Goal: Navigation & Orientation: Find specific page/section

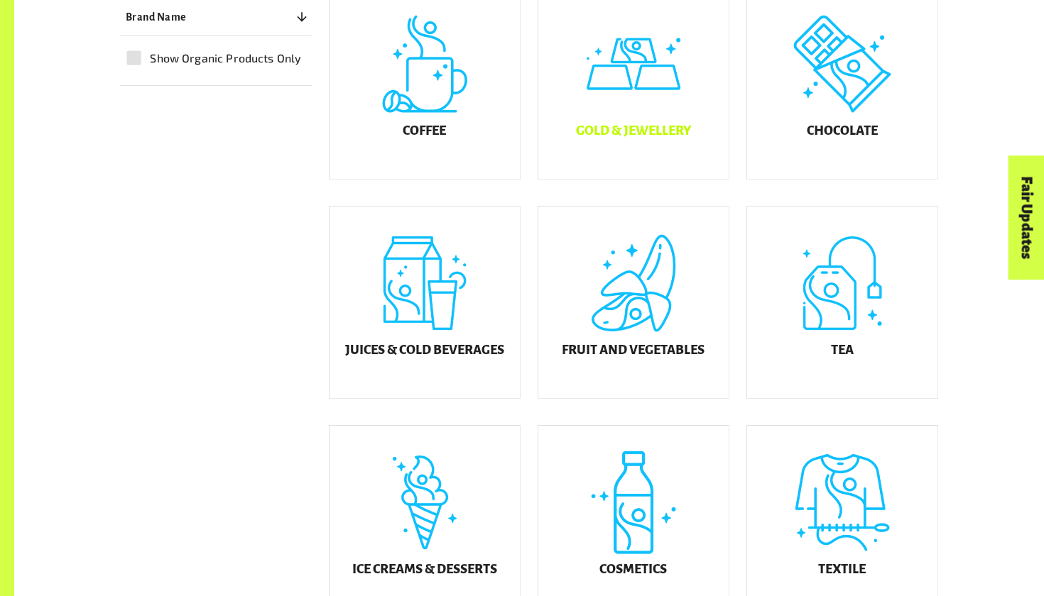
scroll to position [472, 0]
click at [867, 125] on div "Chocolate" at bounding box center [842, 84] width 190 height 192
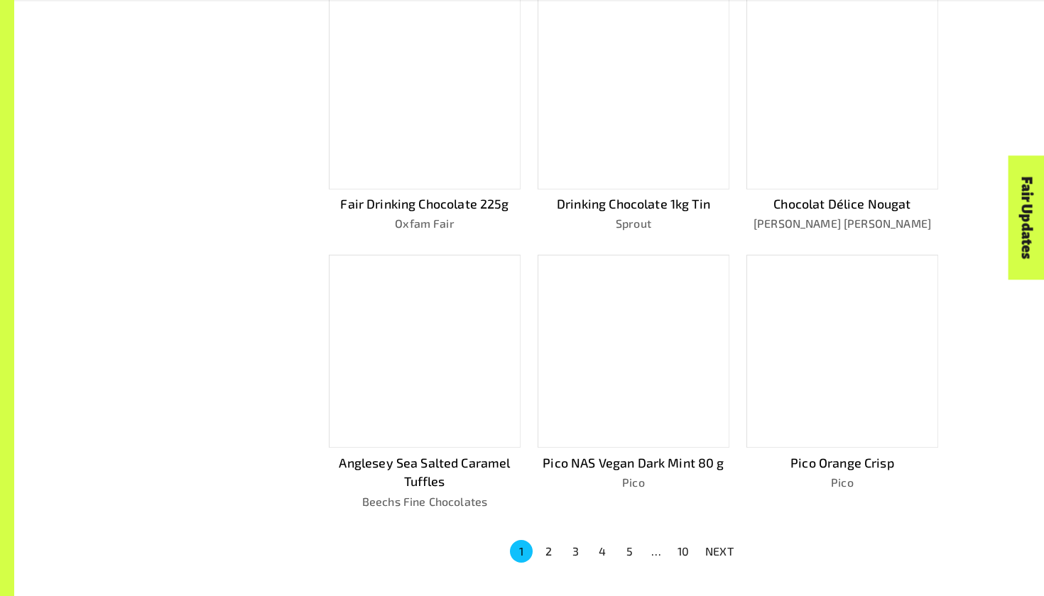
scroll to position [830, 0]
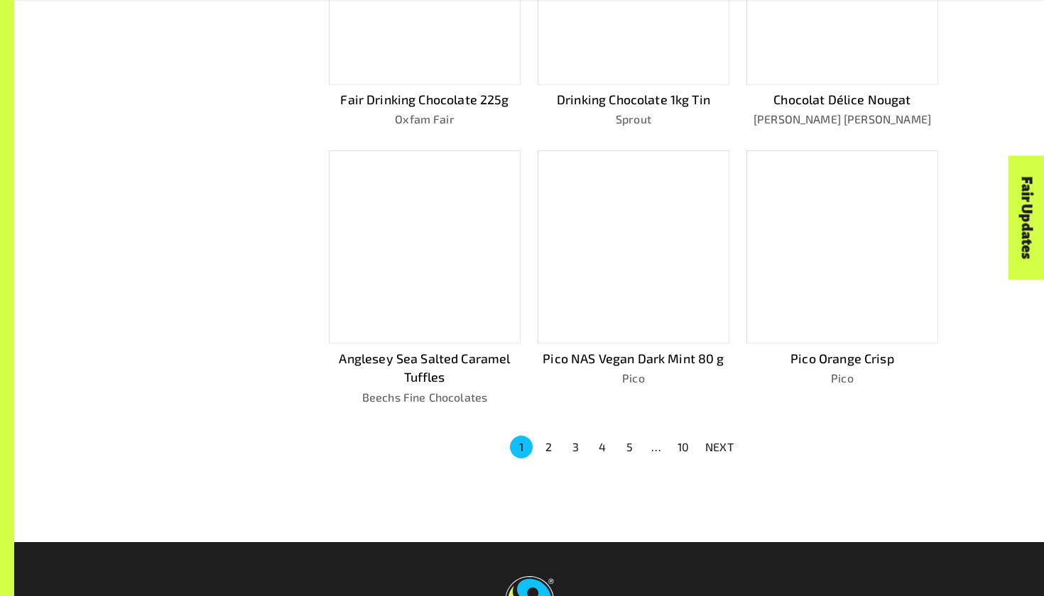
click at [549, 436] on button "2" at bounding box center [548, 447] width 23 height 23
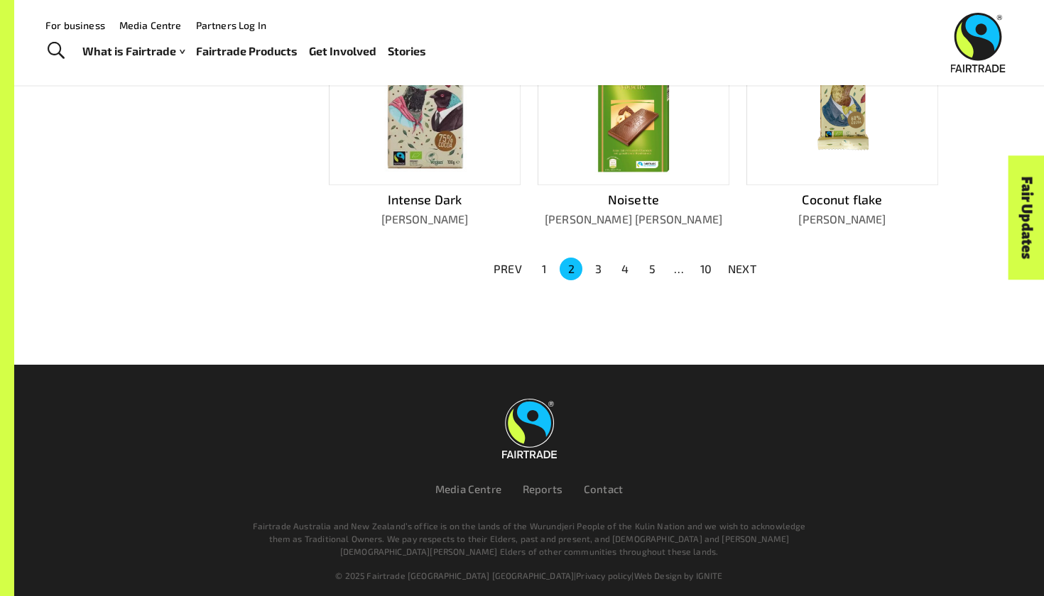
scroll to position [1025, 0]
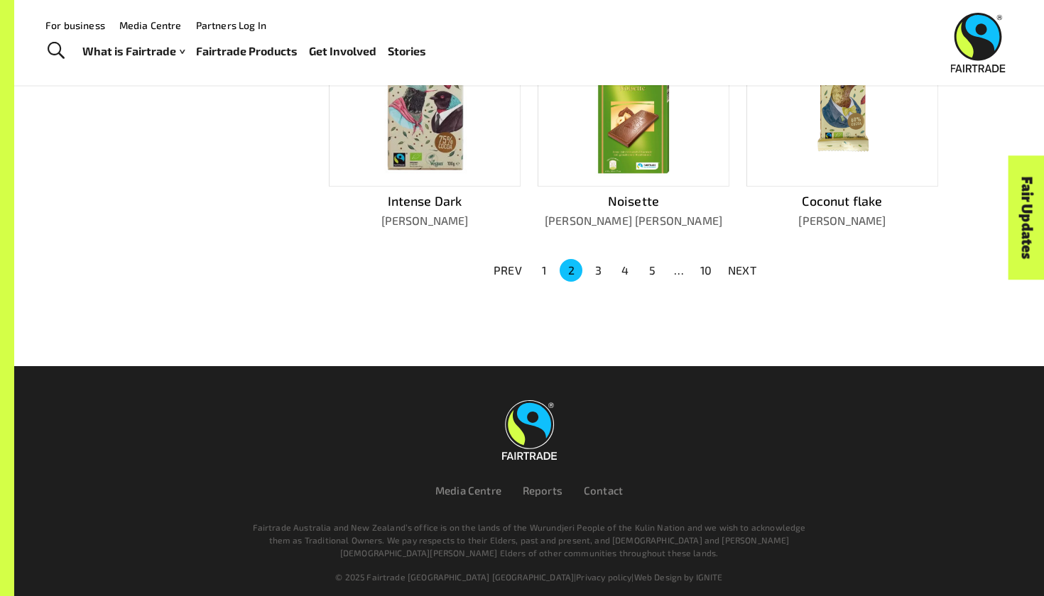
click at [598, 259] on button "3" at bounding box center [597, 270] width 23 height 23
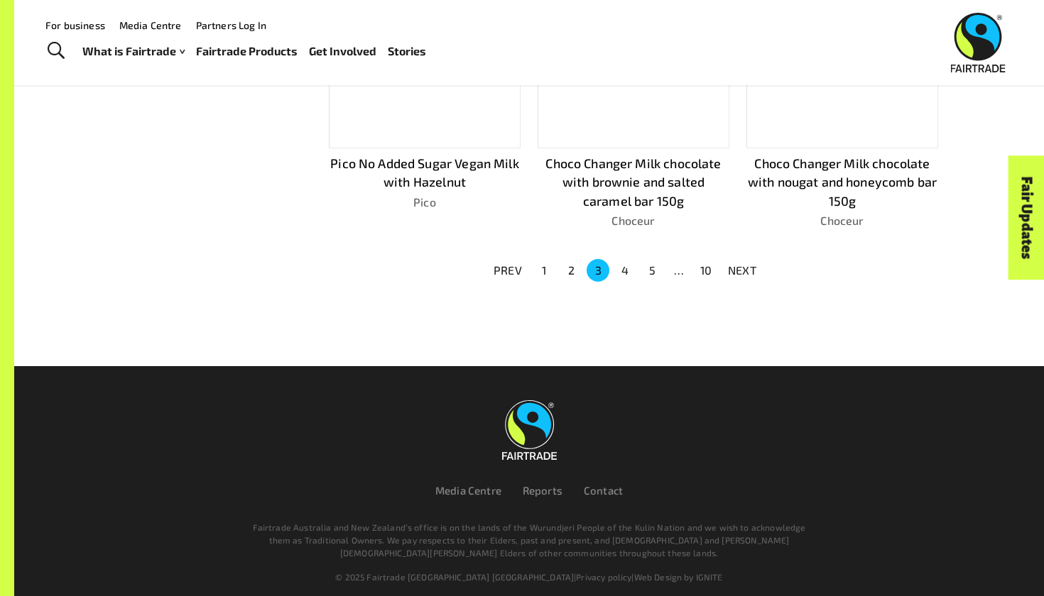
click at [610, 267] on li "3" at bounding box center [597, 270] width 27 height 23
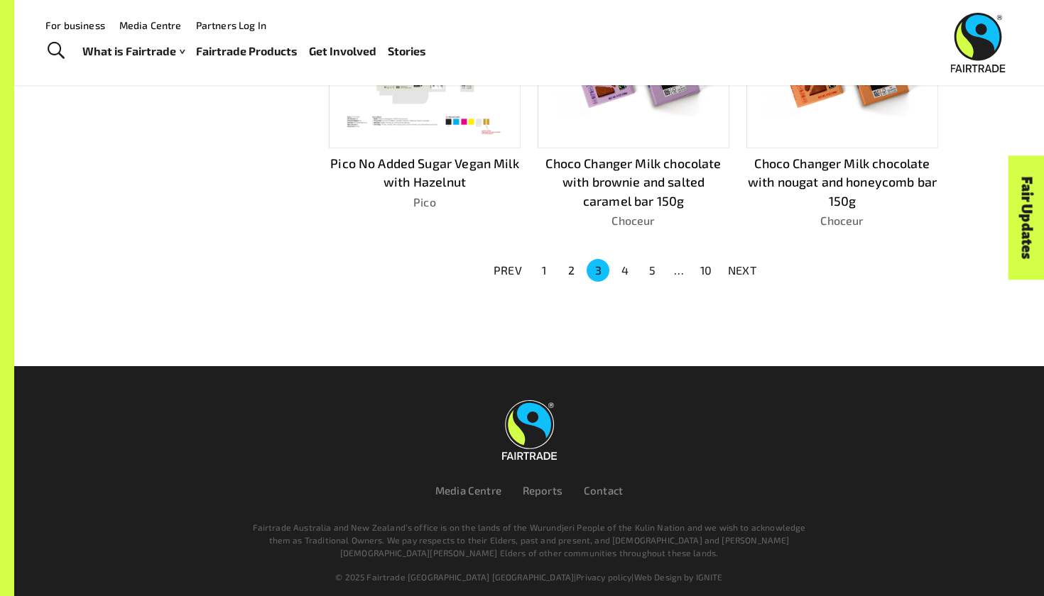
click at [616, 265] on button "4" at bounding box center [624, 270] width 23 height 23
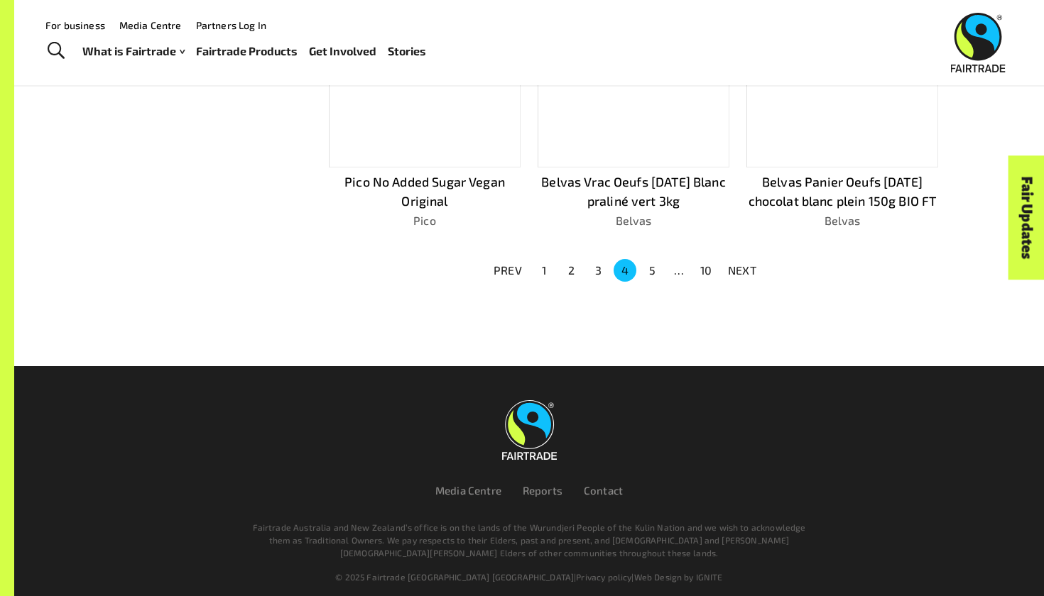
click at [640, 263] on li "5" at bounding box center [651, 270] width 27 height 23
click at [651, 265] on button "5" at bounding box center [651, 270] width 23 height 23
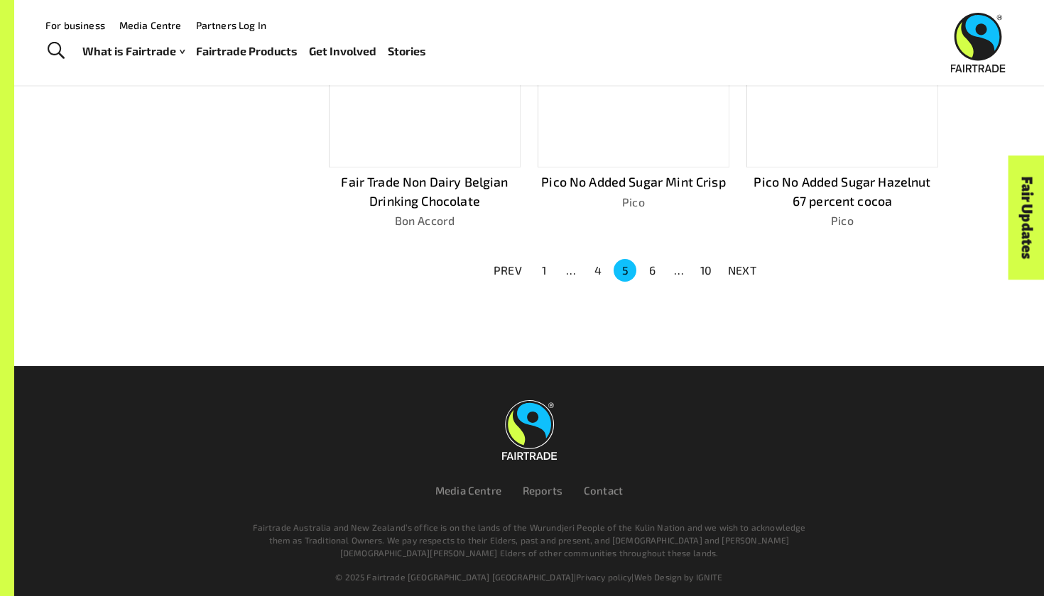
scroll to position [1007, 0]
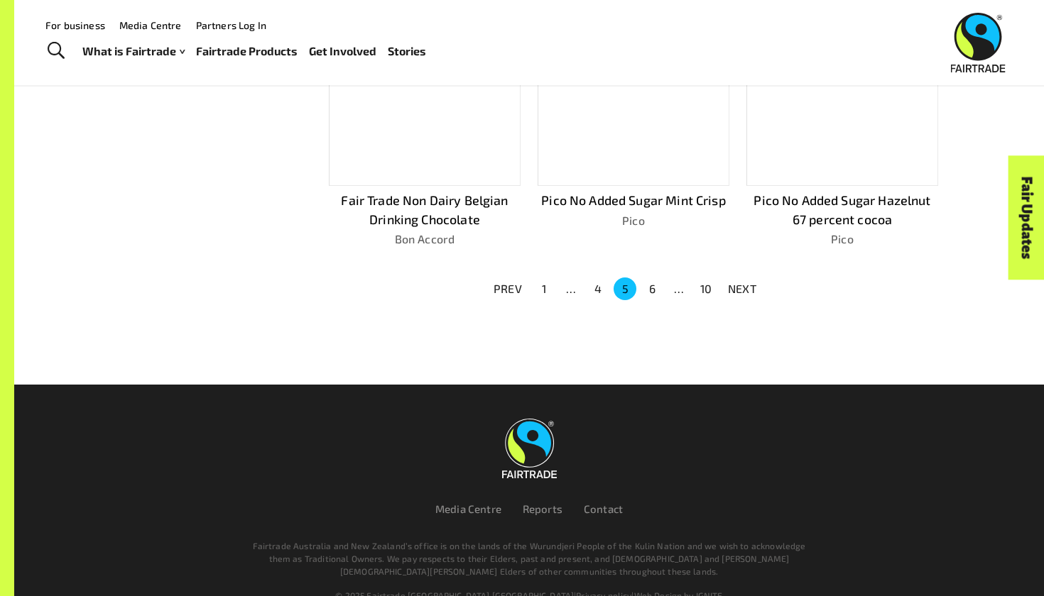
click at [663, 278] on li "6" at bounding box center [651, 289] width 27 height 23
click at [647, 278] on button "6" at bounding box center [651, 289] width 23 height 23
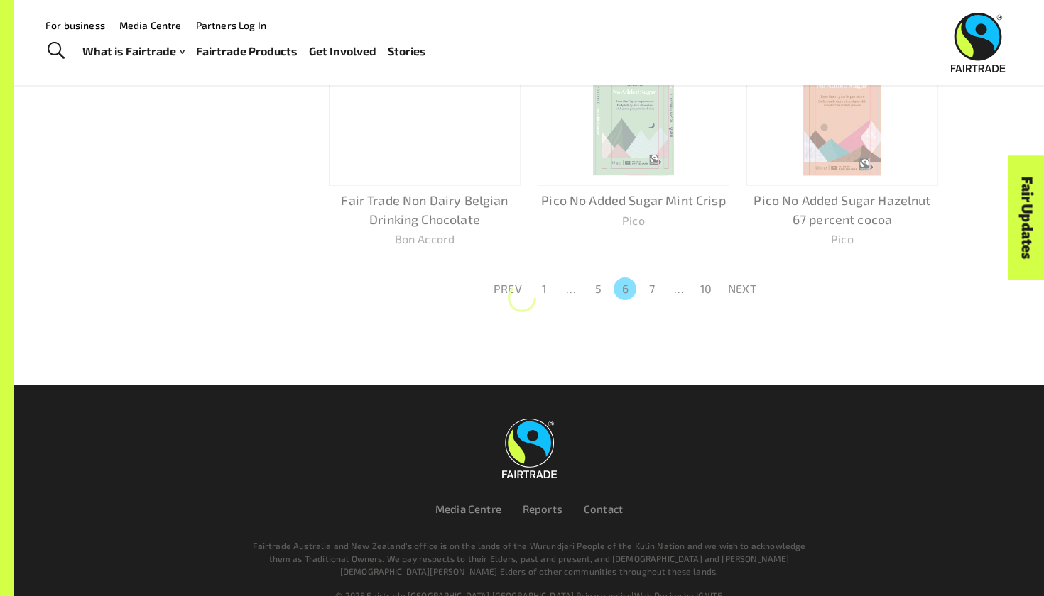
click at [662, 278] on button "7" at bounding box center [651, 289] width 23 height 23
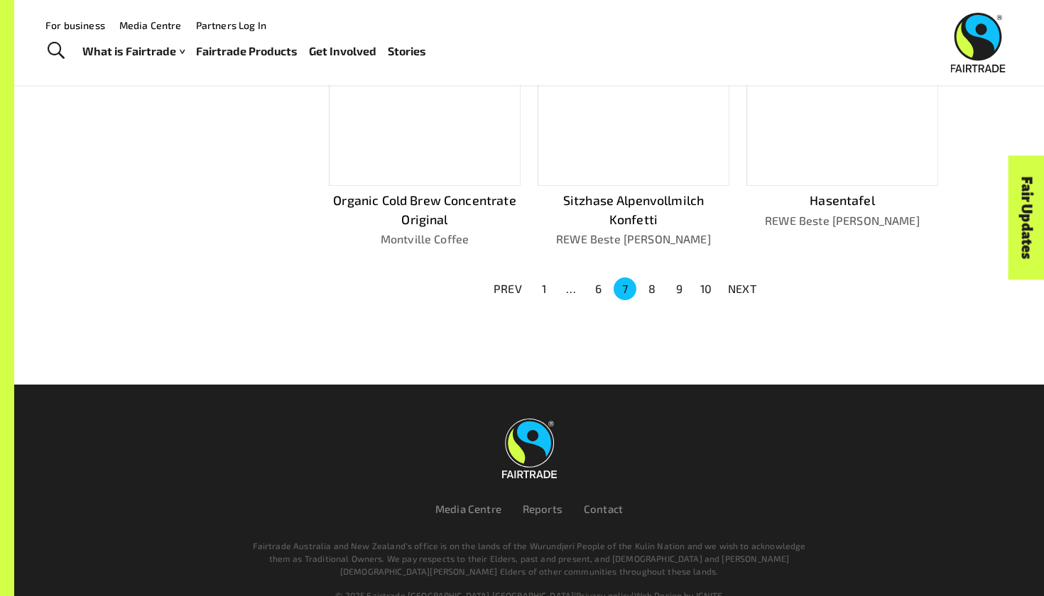
click at [667, 288] on li "9" at bounding box center [678, 289] width 27 height 23
click at [667, 290] on li "9" at bounding box center [678, 289] width 27 height 23
click at [681, 284] on button "9" at bounding box center [678, 289] width 23 height 23
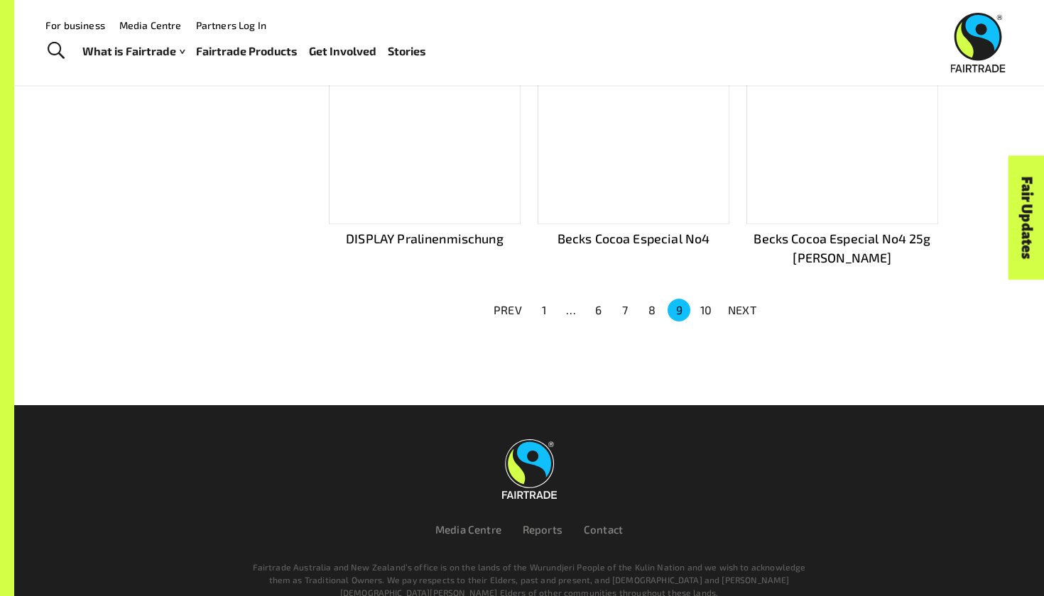
click at [693, 299] on li "10" at bounding box center [705, 310] width 27 height 23
click at [712, 299] on button "10" at bounding box center [705, 310] width 23 height 23
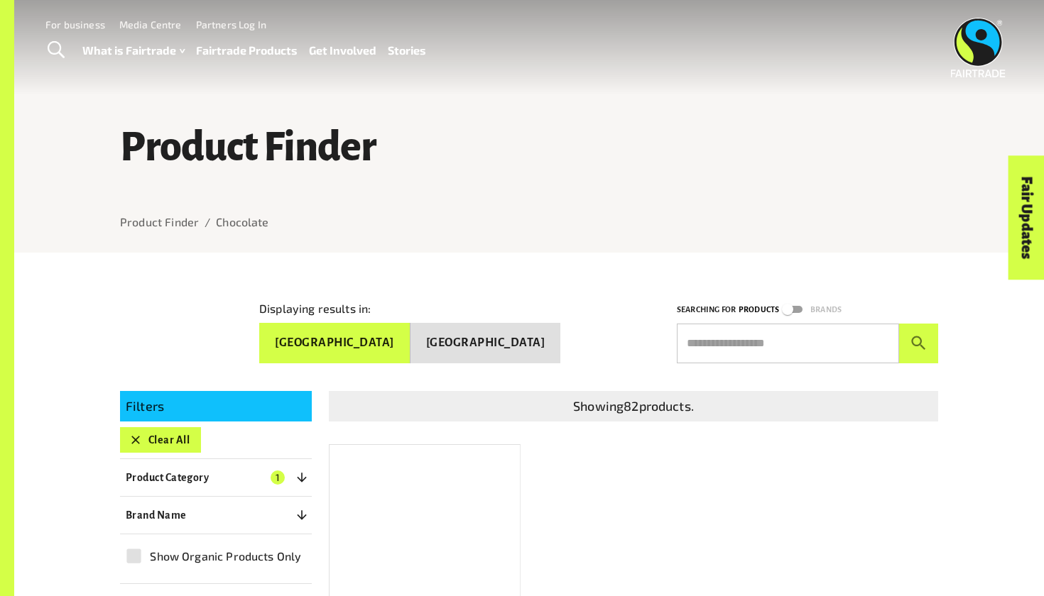
scroll to position [0, 0]
click at [495, 346] on button "[GEOGRAPHIC_DATA]" at bounding box center [485, 343] width 150 height 40
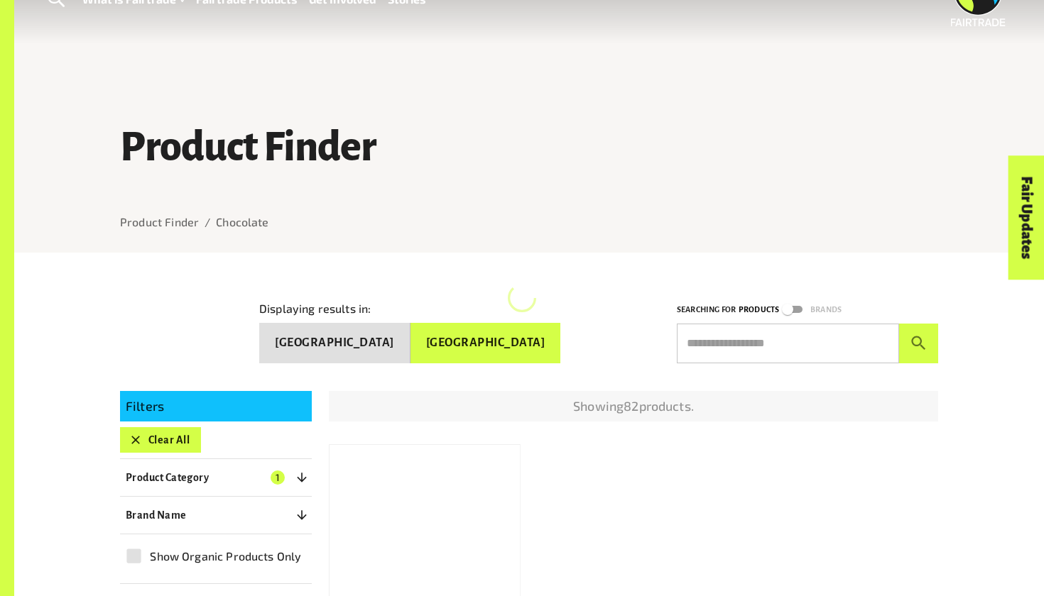
scroll to position [163, 0]
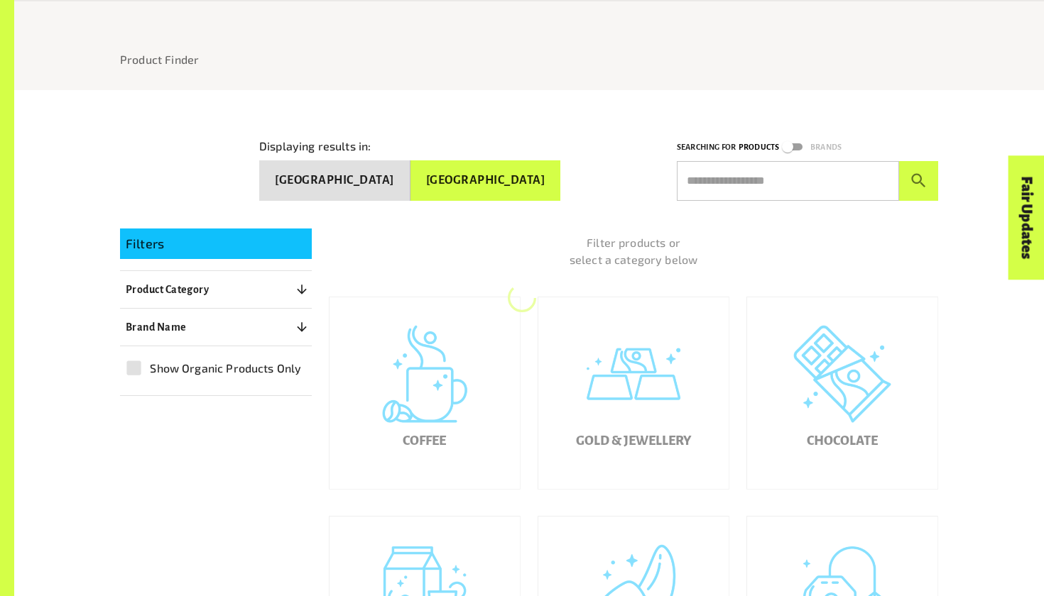
scroll to position [472, 0]
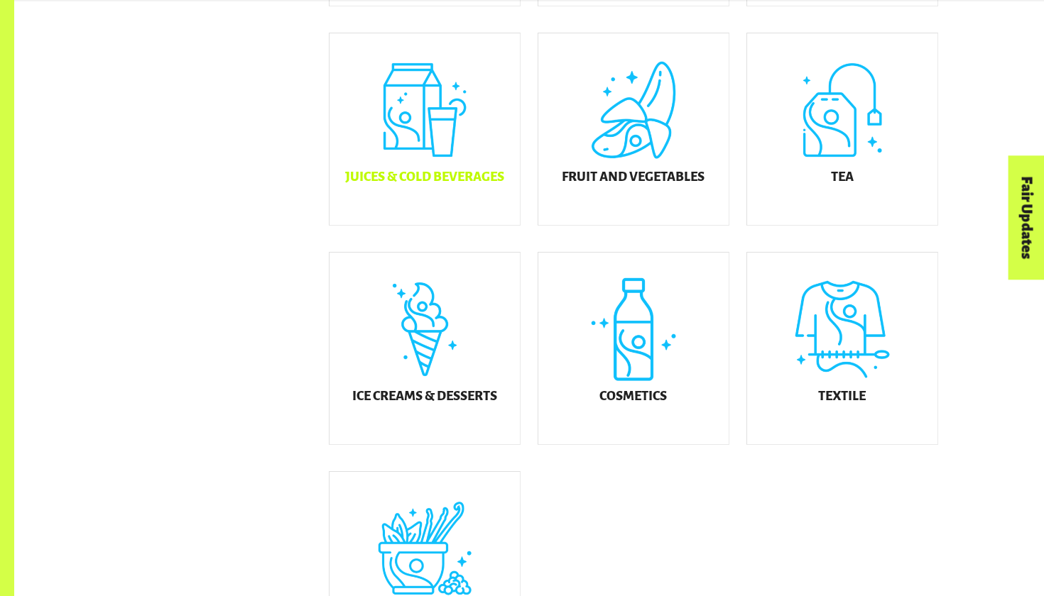
click at [410, 143] on div "Juices & Cold Beverages" at bounding box center [424, 129] width 190 height 192
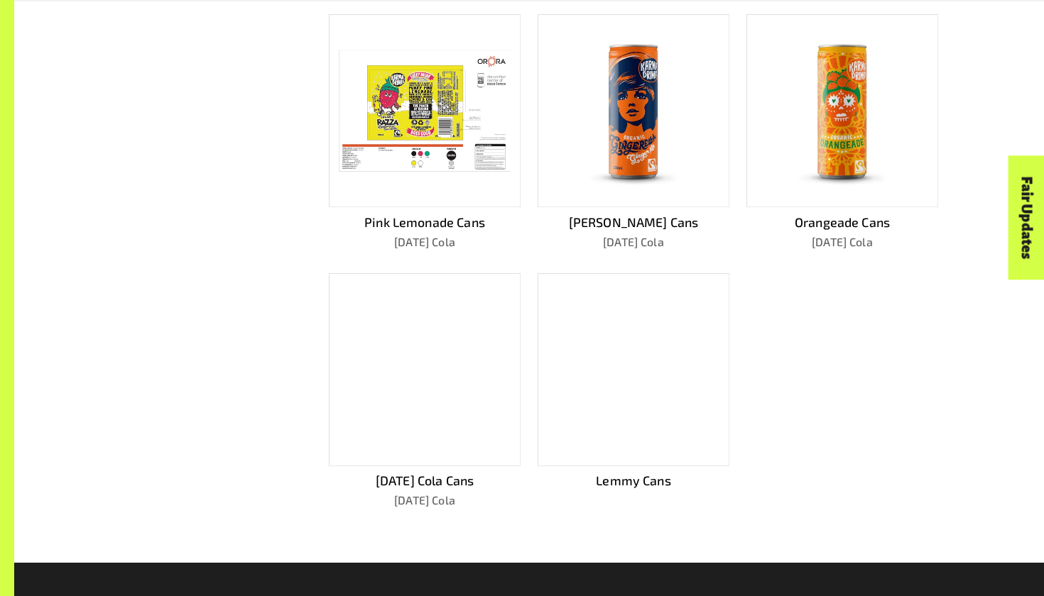
scroll to position [737, 0]
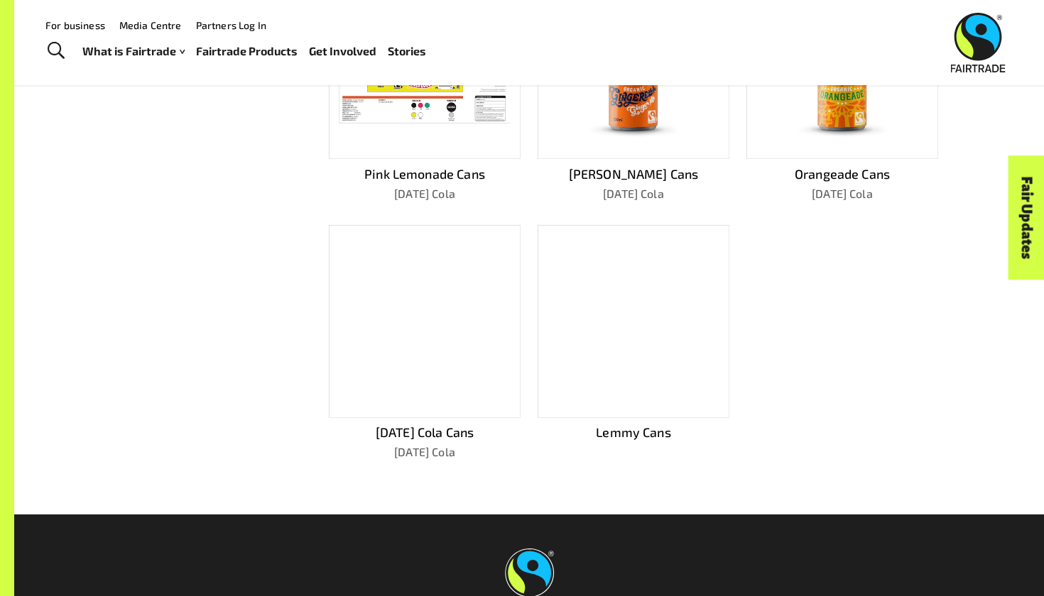
scroll to position [646, 0]
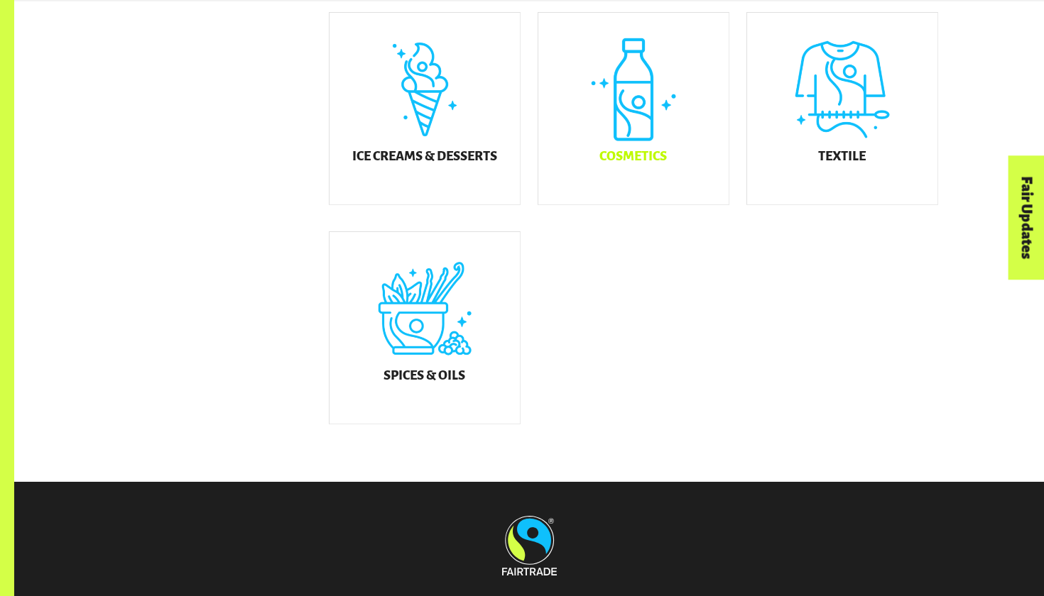
click at [613, 182] on div "Cosmetics" at bounding box center [633, 109] width 190 height 192
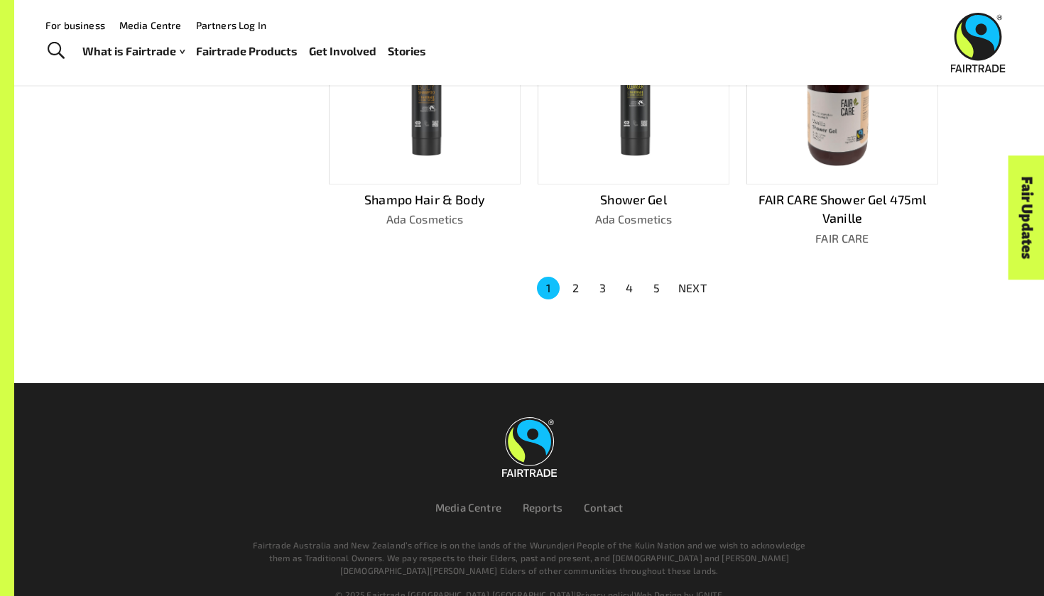
scroll to position [988, 0]
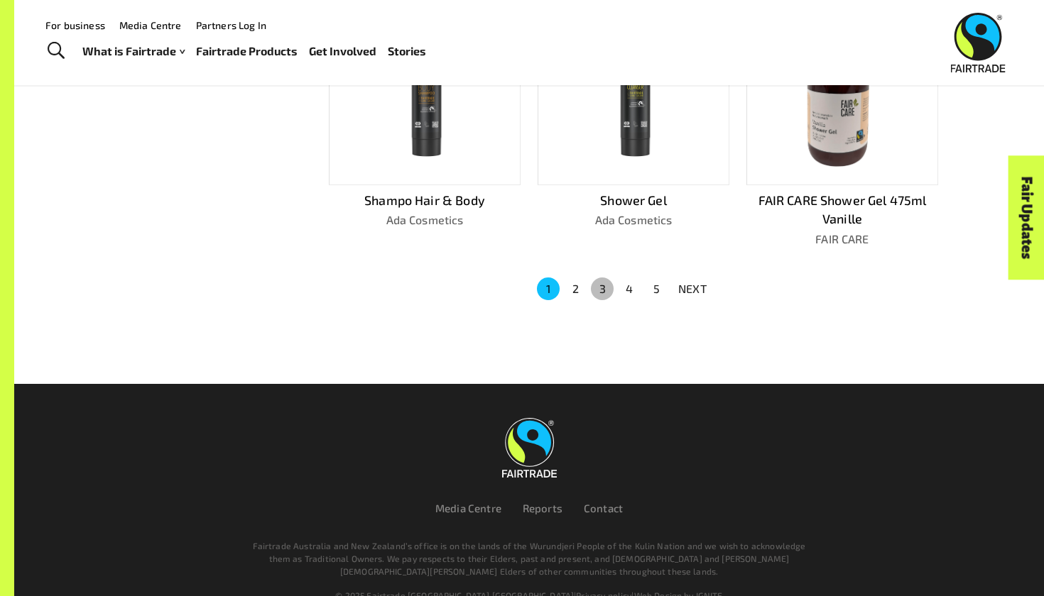
click at [608, 278] on button "3" at bounding box center [602, 289] width 23 height 23
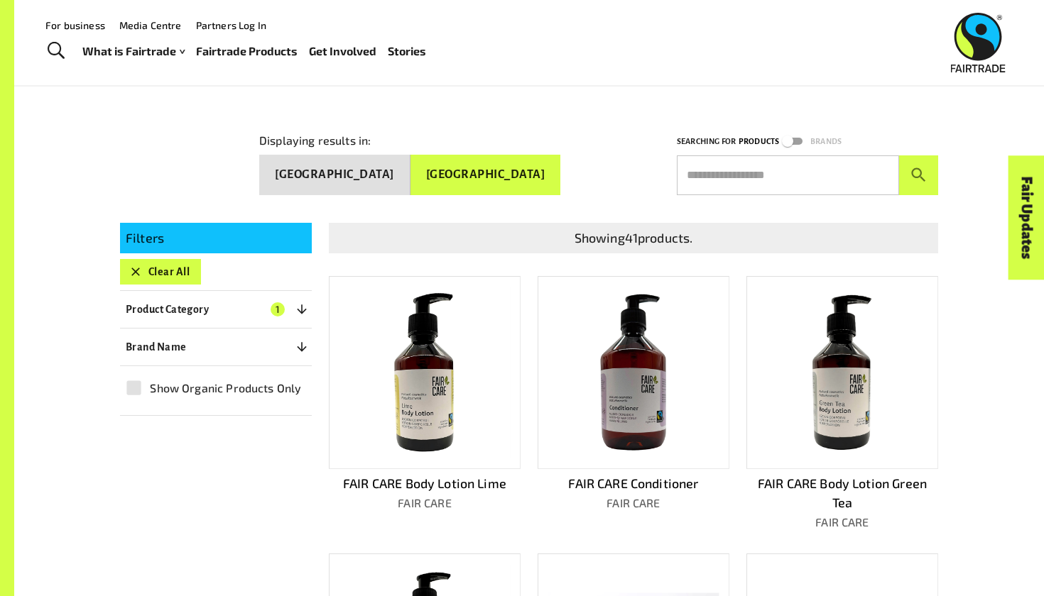
scroll to position [144, 0]
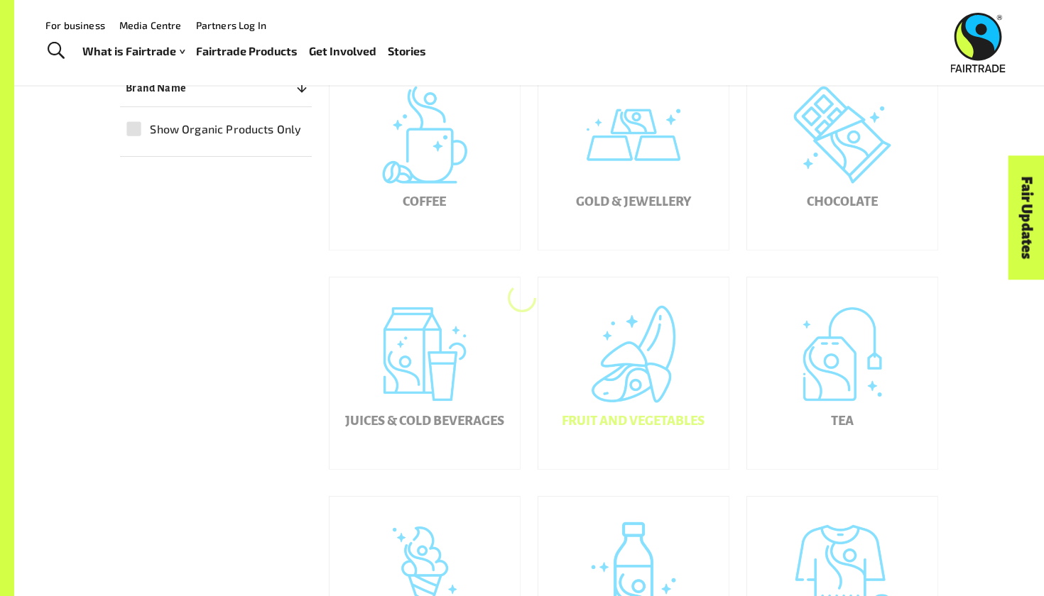
scroll to position [289, 0]
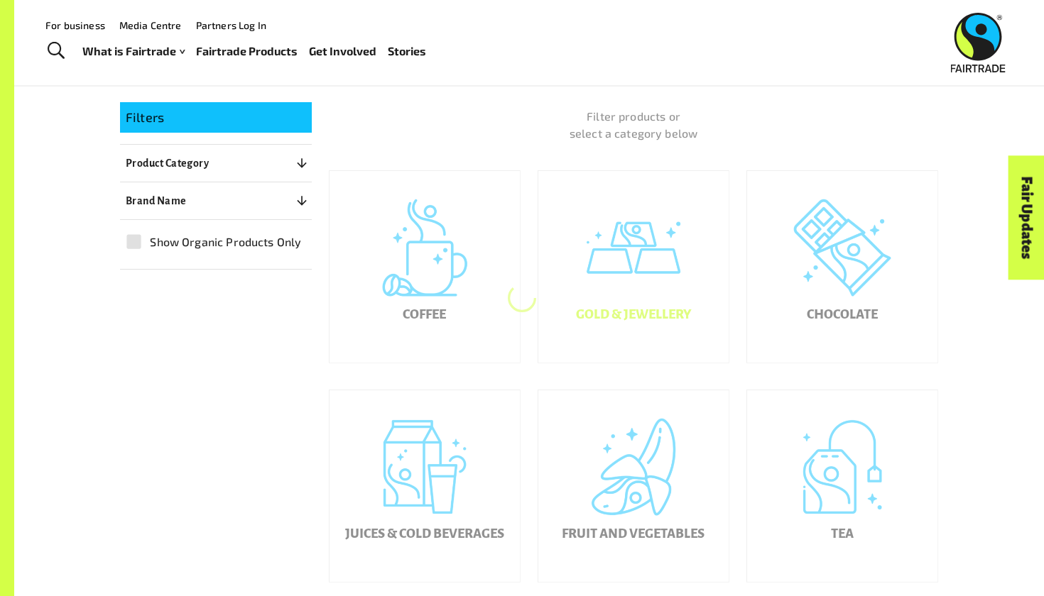
click at [641, 292] on div "Gold & Jewellery" at bounding box center [633, 267] width 190 height 192
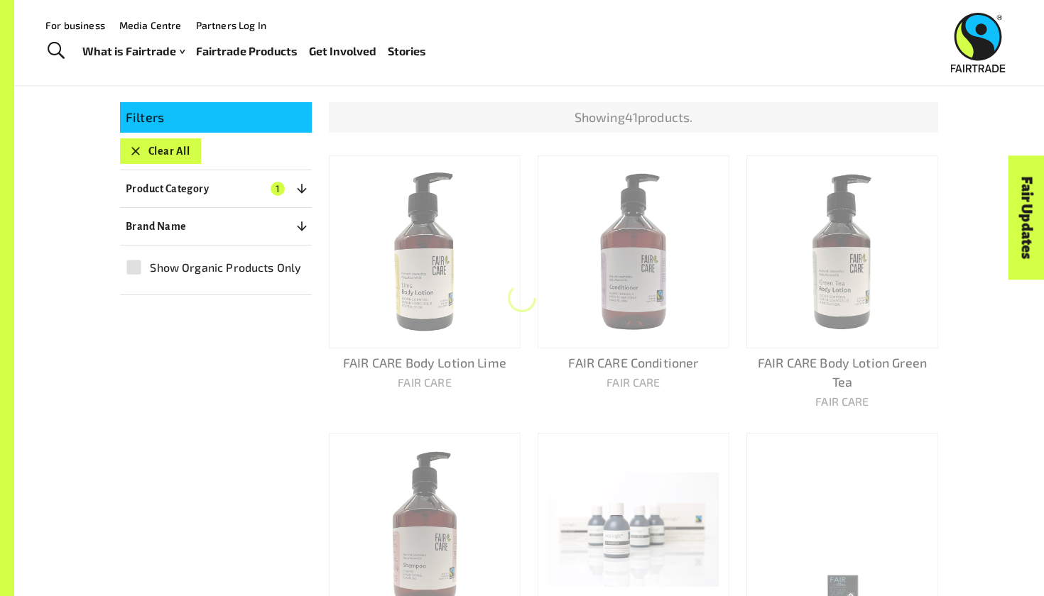
scroll to position [253, 0]
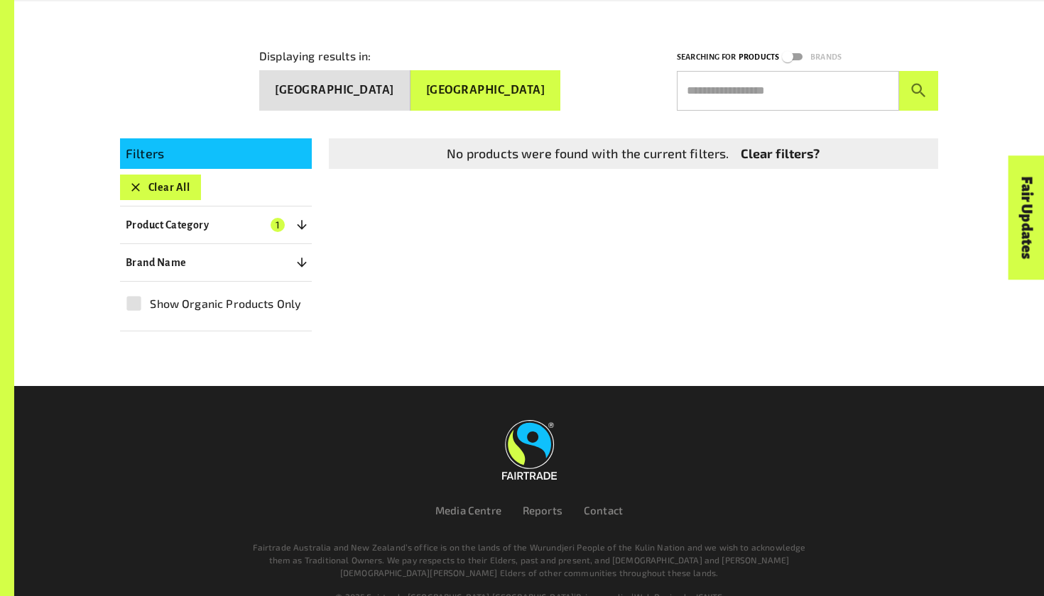
scroll to position [275, 0]
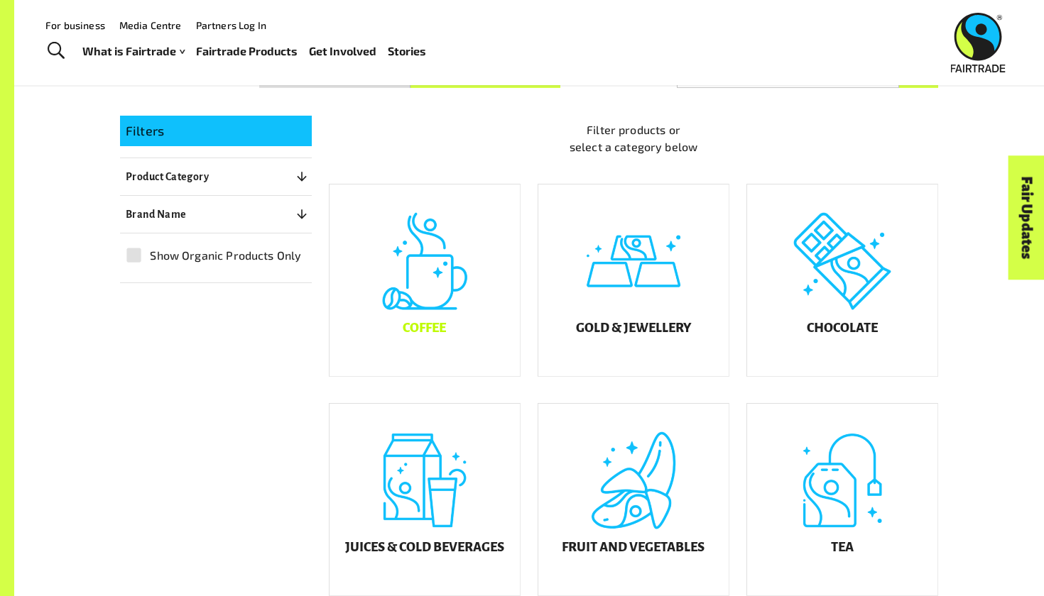
click at [411, 328] on div "Coffee" at bounding box center [424, 281] width 190 height 192
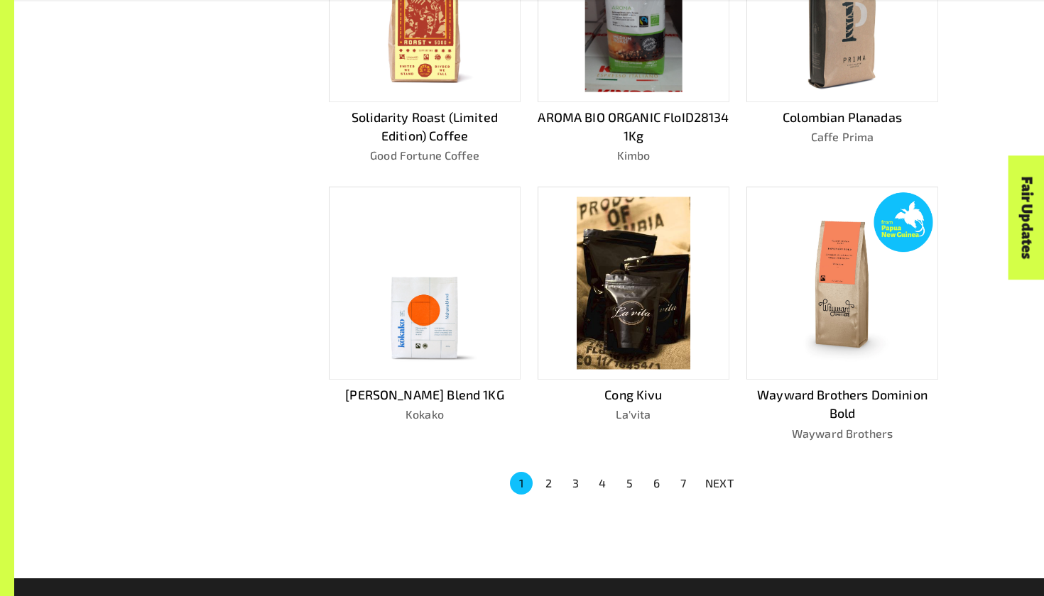
scroll to position [904, 0]
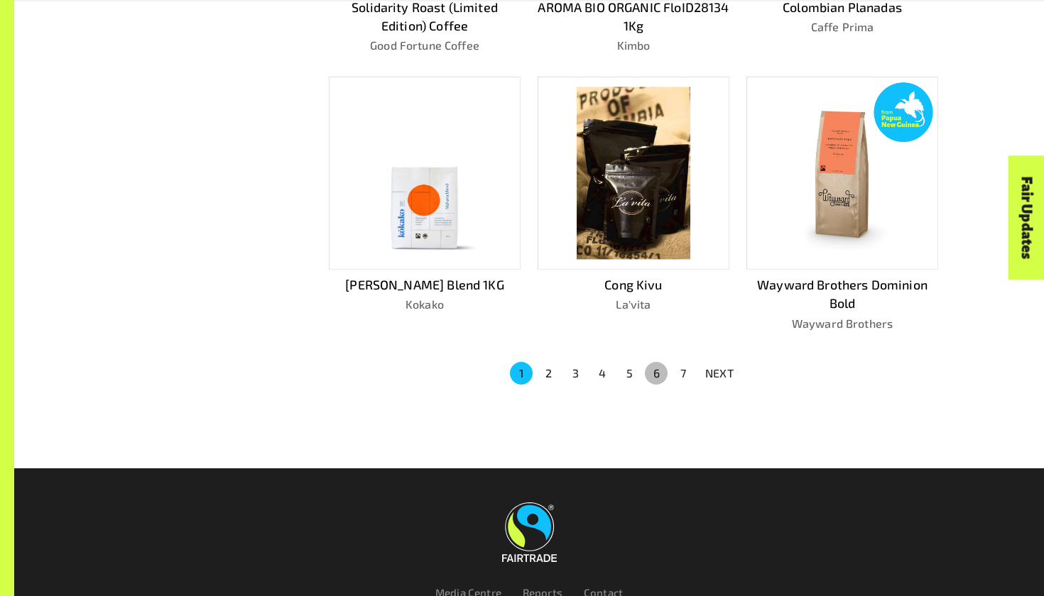
click at [651, 362] on button "6" at bounding box center [656, 373] width 23 height 23
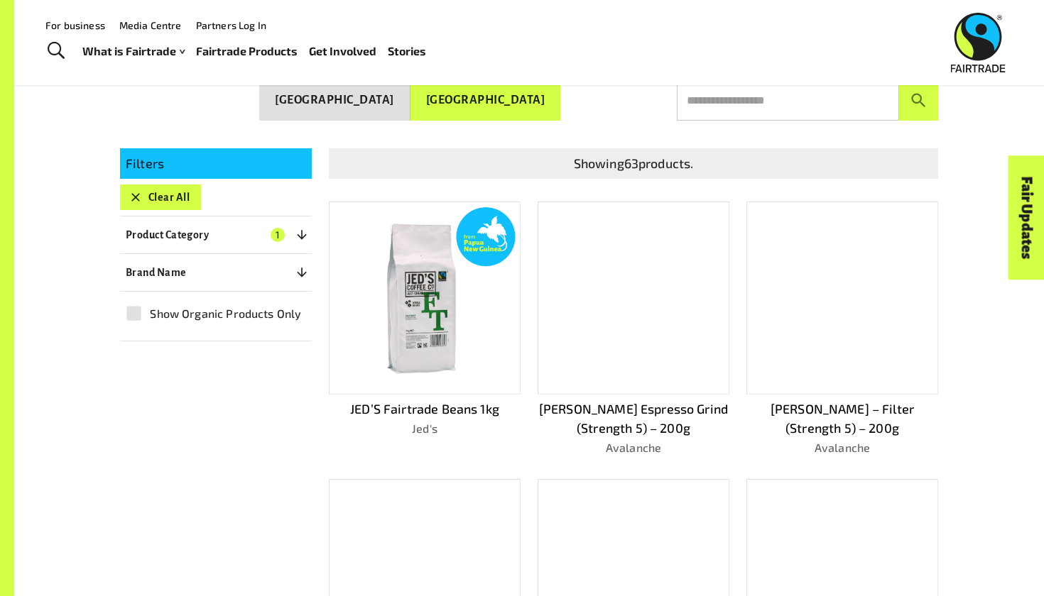
scroll to position [32, 0]
